Goal: Communication & Community: Answer question/provide support

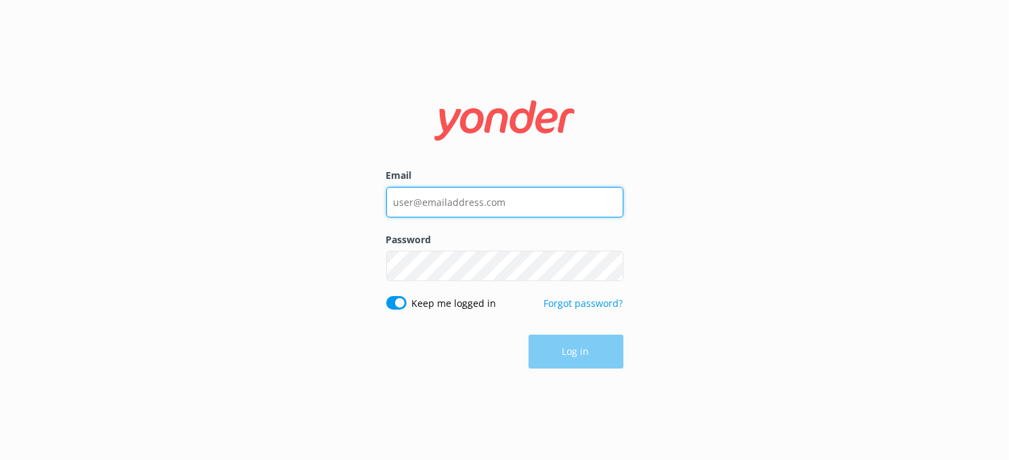
click at [410, 198] on input "Email" at bounding box center [504, 202] width 237 height 30
type input "[EMAIL_ADDRESS][DOMAIN_NAME]"
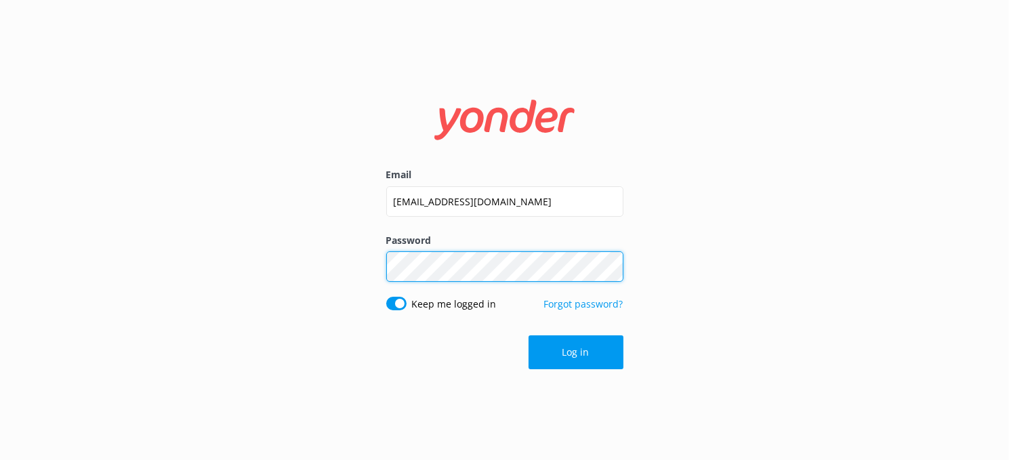
click button "Log in" at bounding box center [575, 352] width 95 height 34
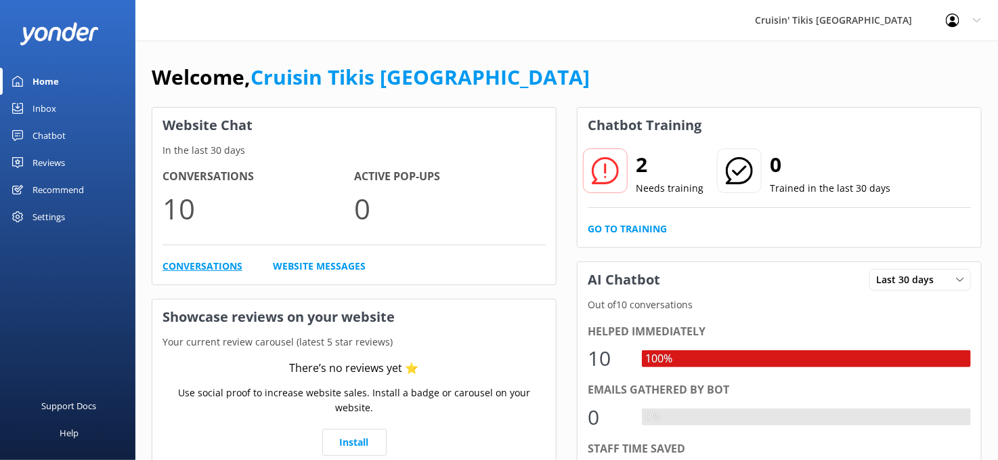
click at [208, 263] on link "Conversations" at bounding box center [203, 266] width 80 height 15
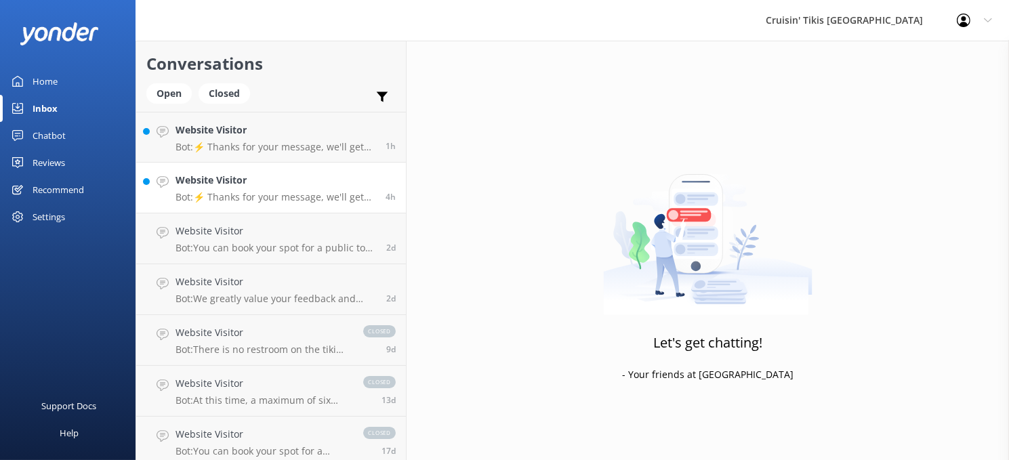
click at [269, 199] on p "Bot: ⚡ Thanks for your message, we'll get back to you as soon as we can. You're…" at bounding box center [275, 197] width 200 height 12
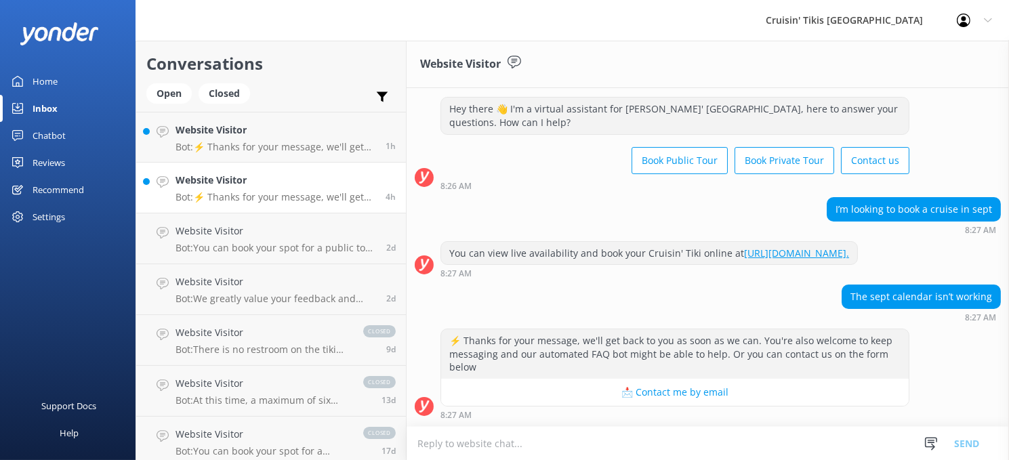
scroll to position [37, 0]
click at [276, 149] on p "Bot: ⚡ Thanks for your message, we'll get back to you as soon as we can. You're…" at bounding box center [275, 147] width 200 height 12
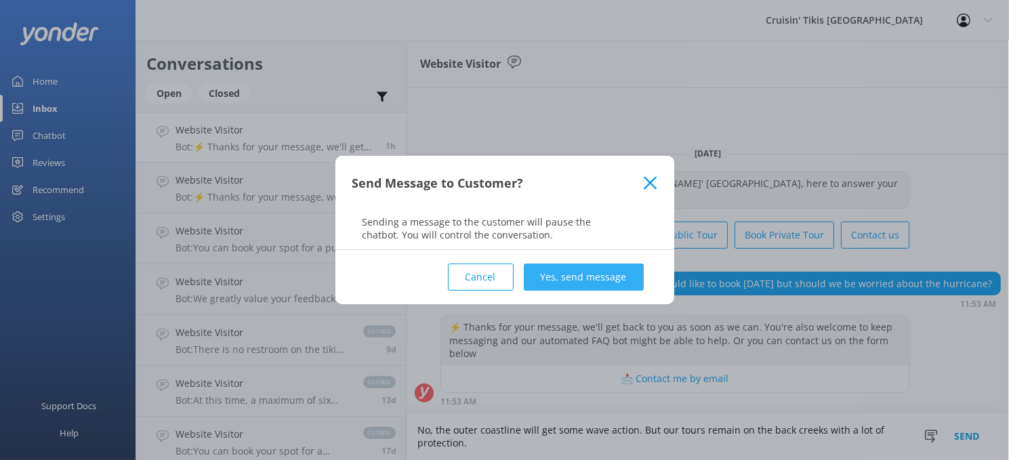
type textarea "No, the outer coastline will get some wave action. But our tours remain on the …"
click at [576, 278] on button "Yes, send message" at bounding box center [584, 276] width 120 height 27
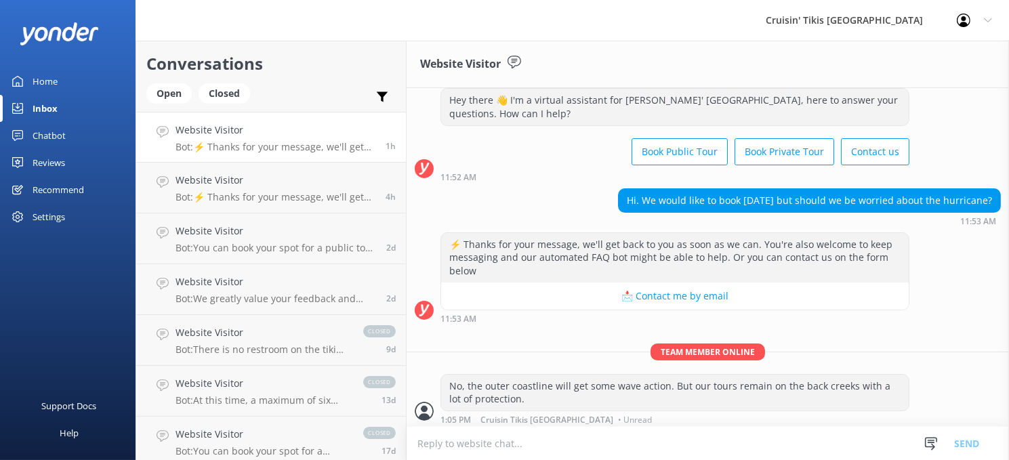
scroll to position [37, 0]
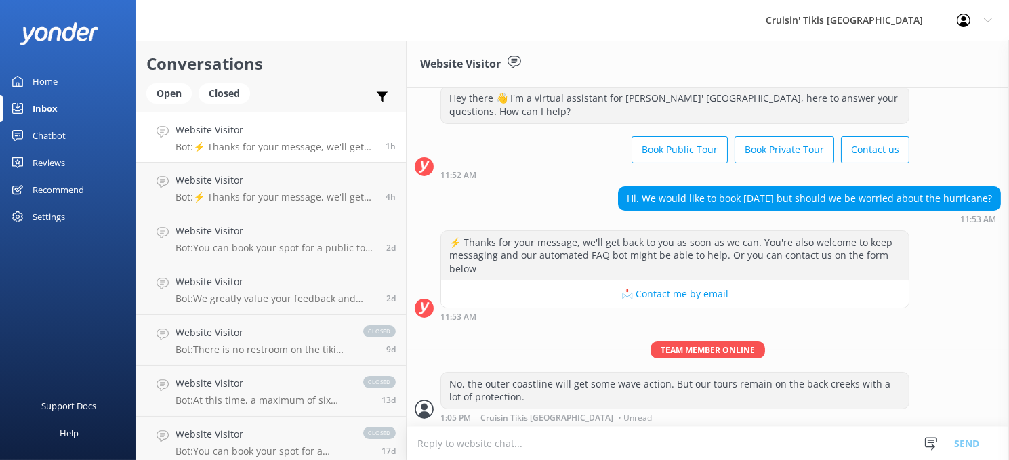
click at [248, 141] on p "Bot: ⚡ Thanks for your message, we'll get back to you as soon as we can. You're…" at bounding box center [275, 147] width 200 height 12
click at [265, 185] on h4 "Website Visitor" at bounding box center [275, 180] width 200 height 15
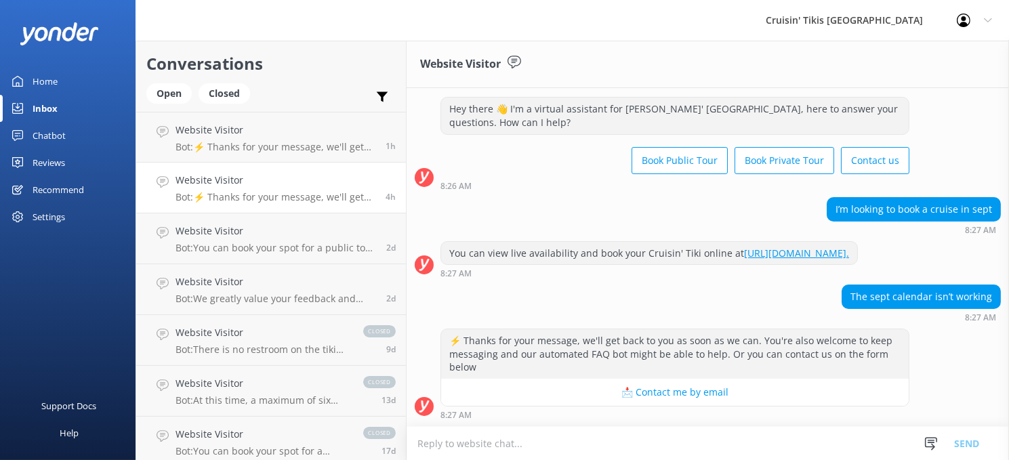
scroll to position [37, 0]
click at [455, 441] on textarea at bounding box center [707, 443] width 602 height 33
type textarea "h"
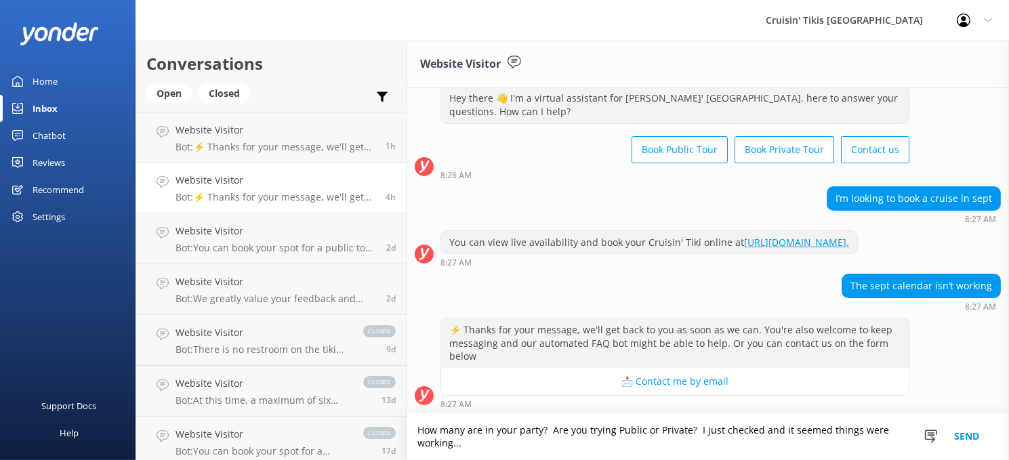
scroll to position [51, 0]
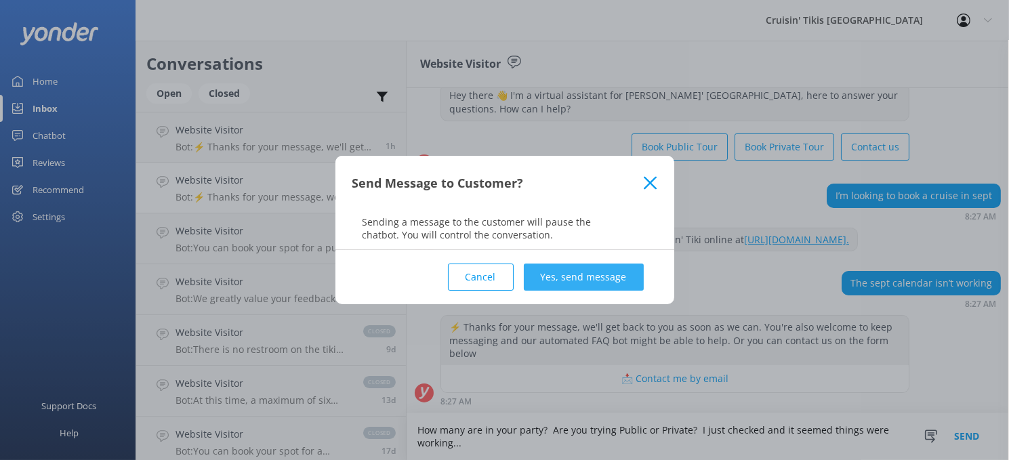
type textarea "How many are in your party? Are you trying Public or Private? I just checked an…"
click at [553, 271] on button "Yes, send message" at bounding box center [584, 276] width 120 height 27
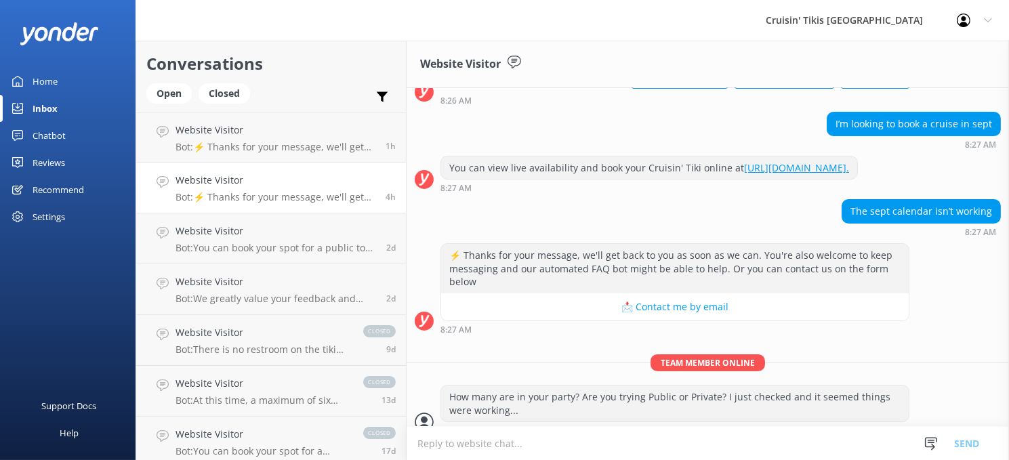
scroll to position [138, 0]
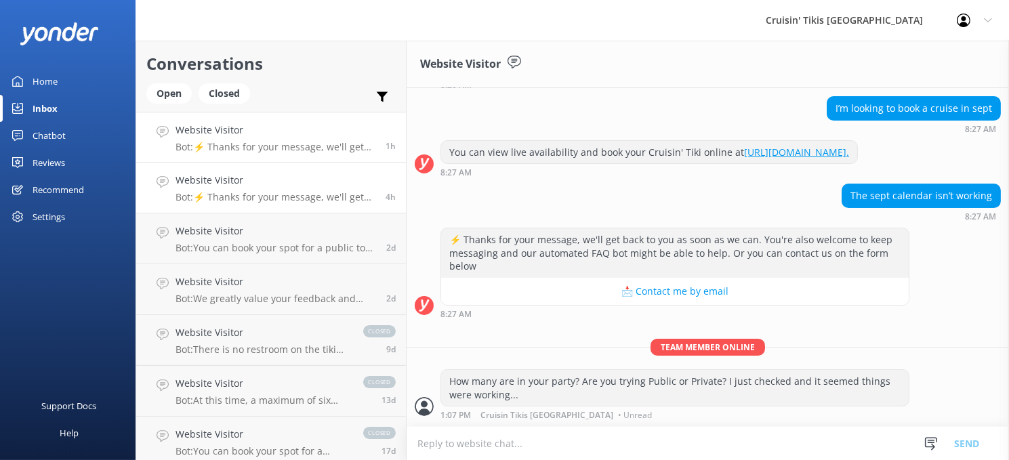
click at [271, 148] on p "Bot: ⚡ Thanks for your message, we'll get back to you as soon as we can. You're…" at bounding box center [275, 147] width 200 height 12
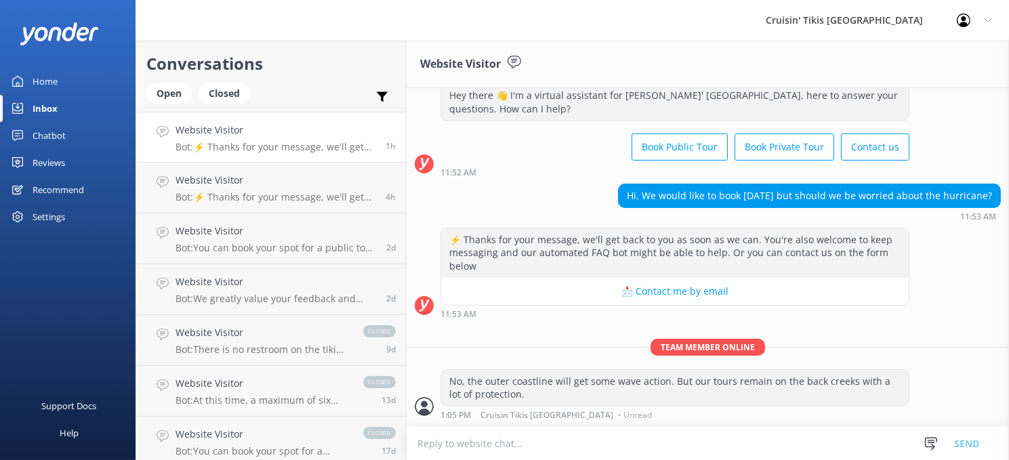
scroll to position [37, 0]
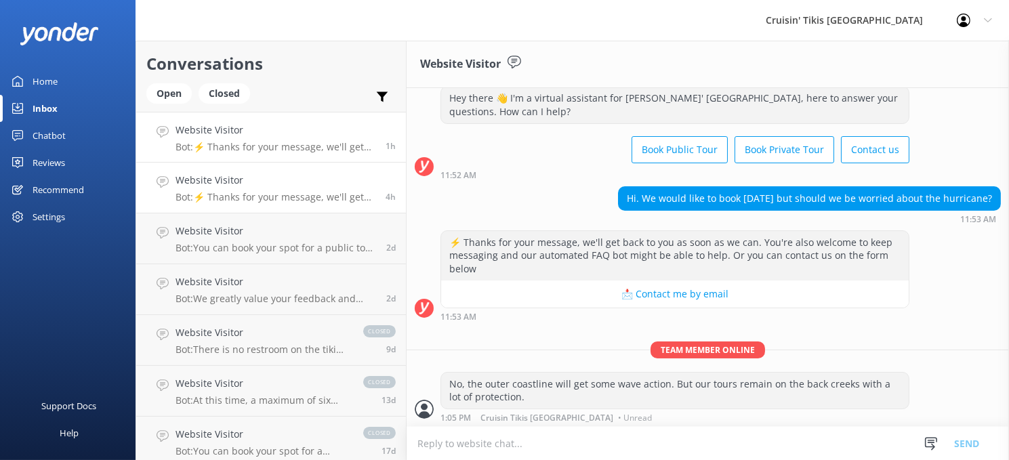
click at [274, 172] on link "Website Visitor Bot: ⚡ Thanks for your message, we'll get back to you as soon a…" at bounding box center [271, 188] width 270 height 51
